Goal: Task Accomplishment & Management: Use online tool/utility

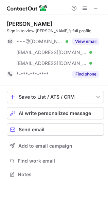
scroll to position [169, 108]
